Goal: Check status: Check status

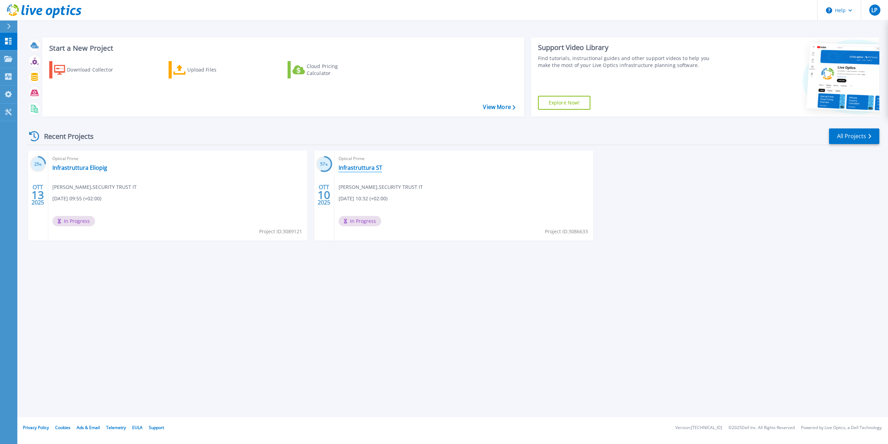
click at [363, 167] on link "Infrastruttura ST" at bounding box center [361, 167] width 44 height 7
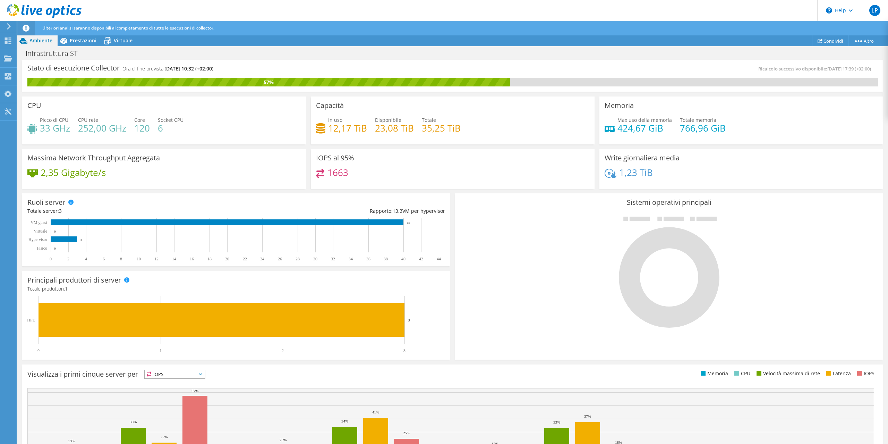
scroll to position [60, 0]
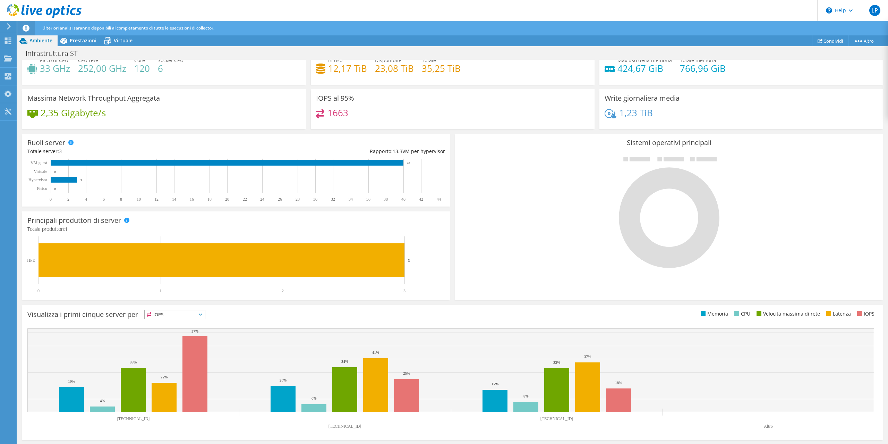
click at [172, 311] on span "IOPS" at bounding box center [175, 314] width 60 height 8
click at [165, 337] on li "Memoria" at bounding box center [175, 333] width 60 height 10
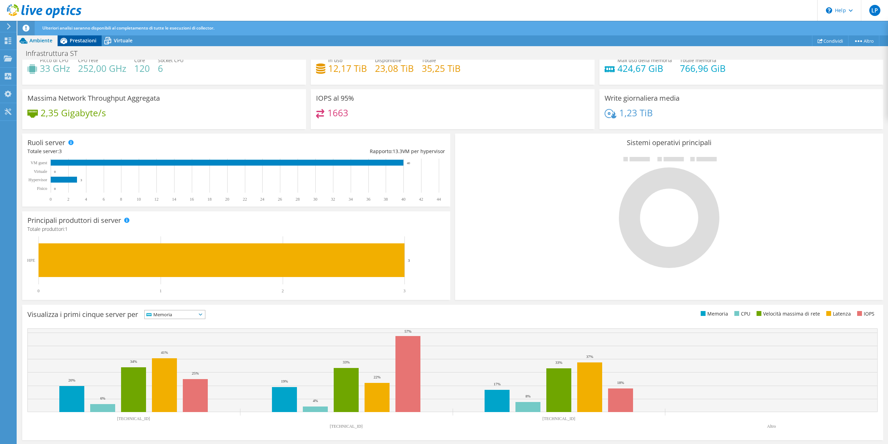
click at [81, 40] on span "Prestazioni" at bounding box center [83, 40] width 27 height 7
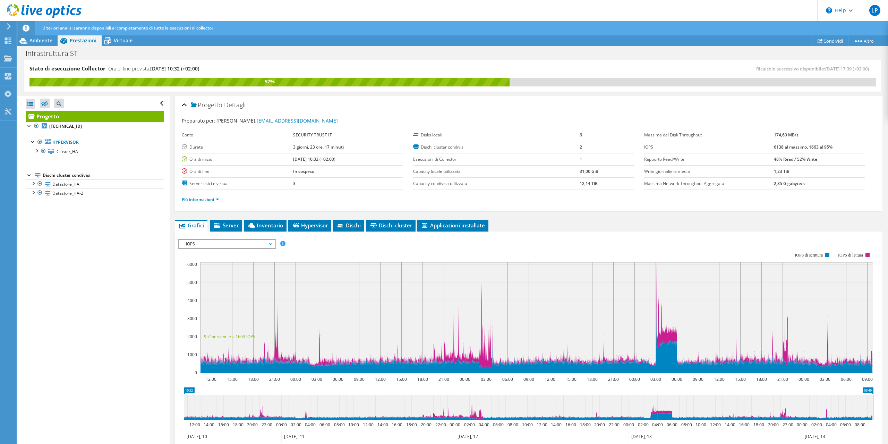
scroll to position [0, 0]
click at [304, 222] on span "Hypervisor" at bounding box center [310, 225] width 36 height 7
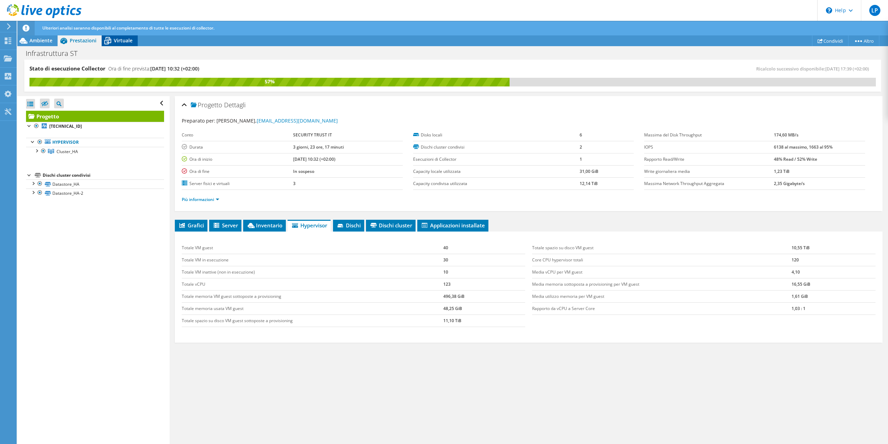
click at [117, 41] on span "Virtuale" at bounding box center [123, 40] width 19 height 7
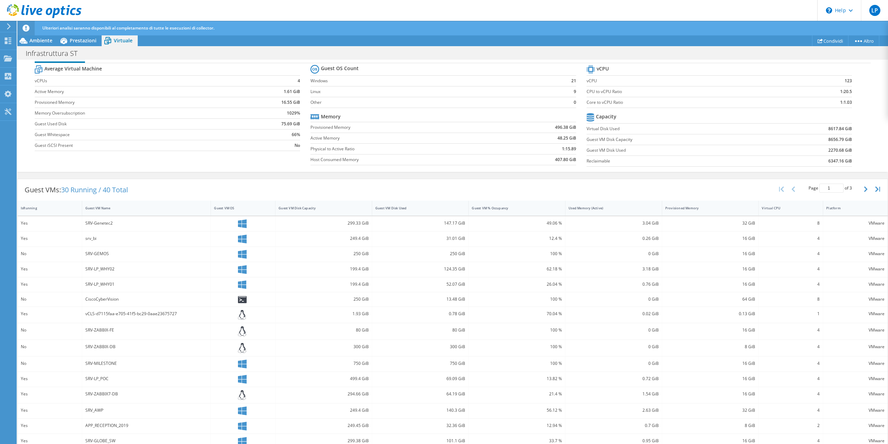
scroll to position [61, 0]
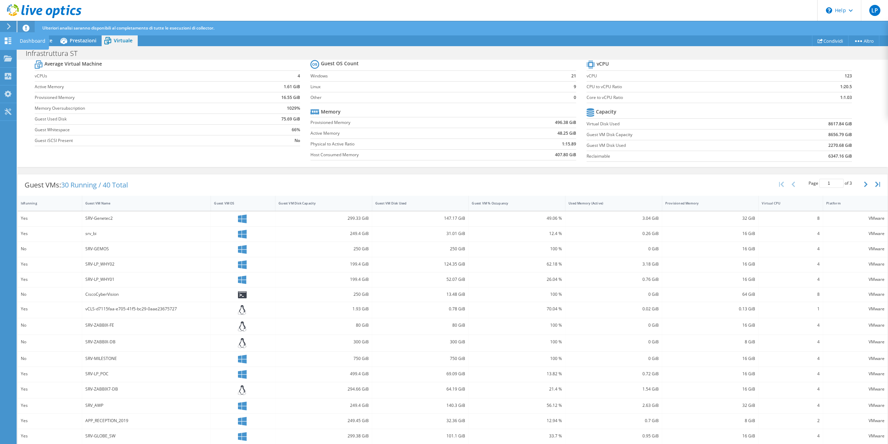
click at [5, 42] on icon at bounding box center [8, 40] width 8 height 7
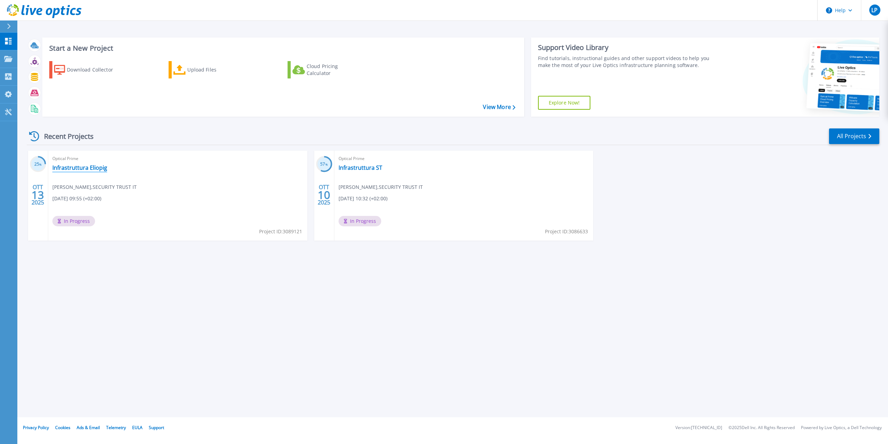
click at [79, 169] on link "Infrastruttura Eliopig" at bounding box center [79, 167] width 55 height 7
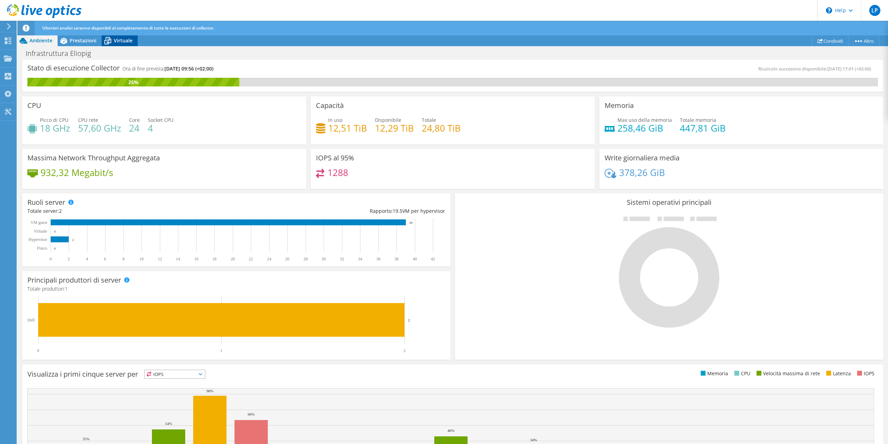
click at [125, 44] on div "Virtuale" at bounding box center [120, 40] width 36 height 11
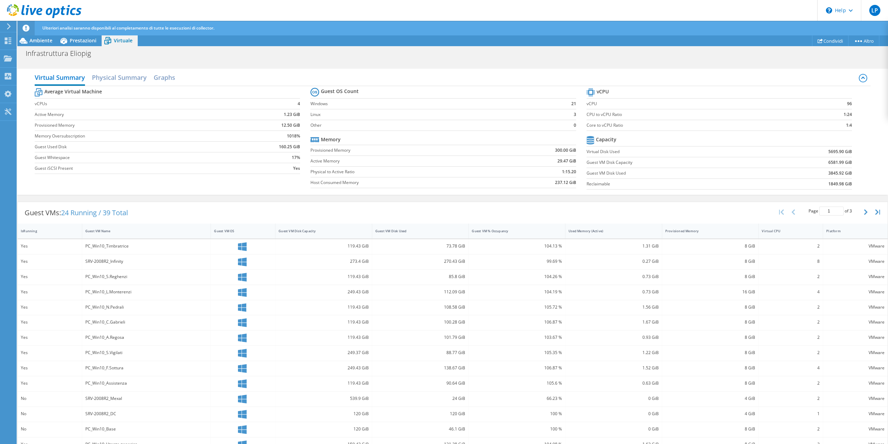
scroll to position [57, 0]
